Goal: Transaction & Acquisition: Purchase product/service

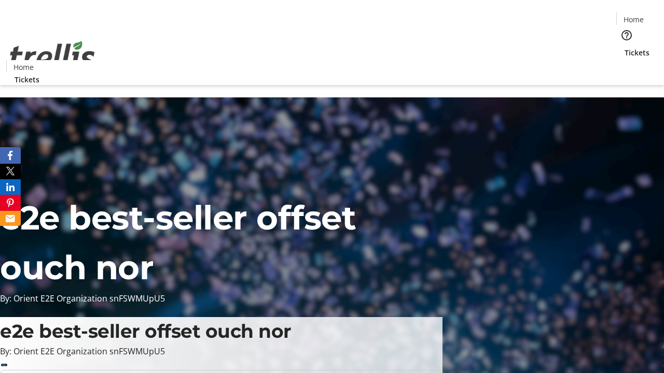
click at [624, 47] on span "Tickets" at bounding box center [636, 52] width 25 height 11
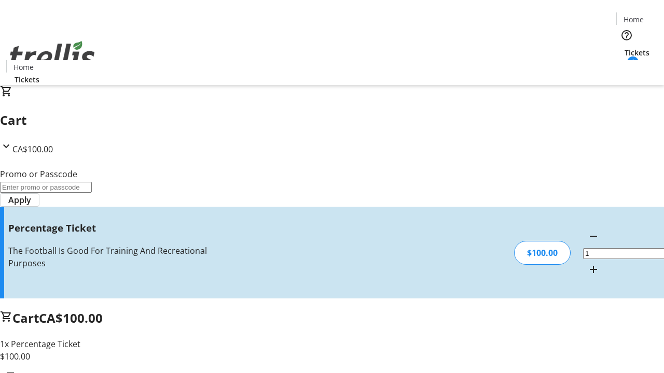
type input "FOO"
